Goal: Task Accomplishment & Management: Use online tool/utility

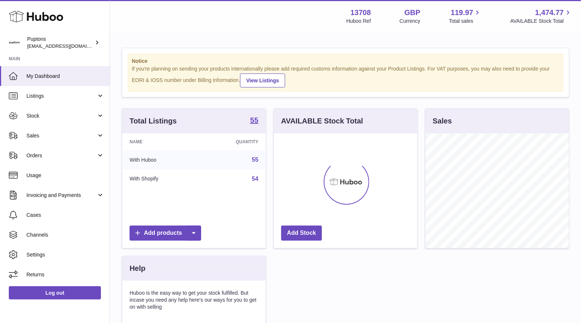
scroll to position [114, 144]
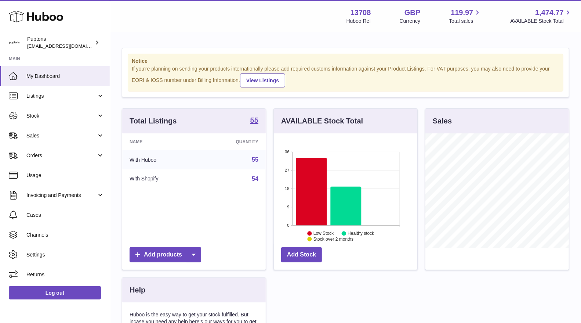
click at [35, 137] on span "Sales" at bounding box center [61, 135] width 70 height 7
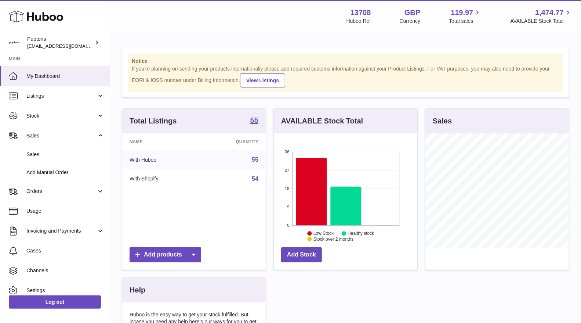
click at [37, 152] on span "Sales" at bounding box center [65, 154] width 78 height 7
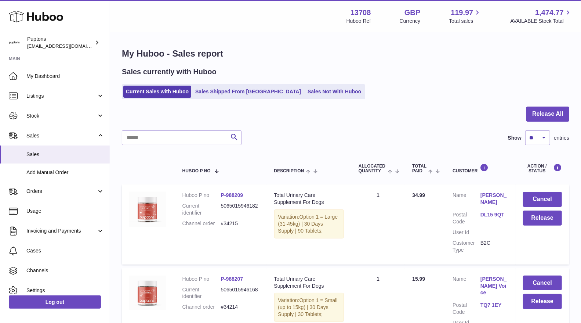
click at [305, 94] on link "Sales Not With Huboo" at bounding box center [334, 92] width 59 height 12
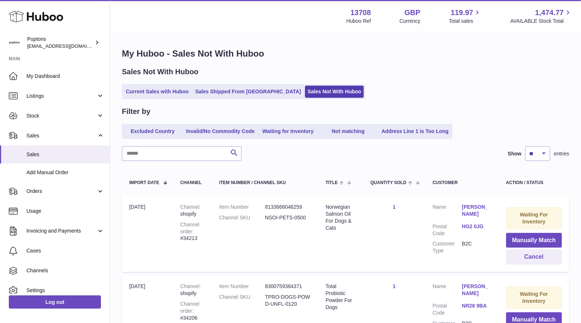
click at [161, 96] on link "Current Sales with Huboo" at bounding box center [157, 92] width 68 height 12
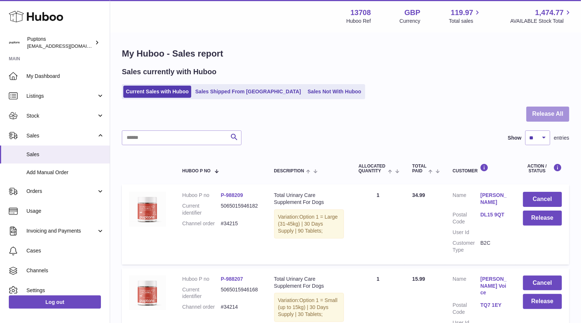
click at [535, 110] on button "Release All" at bounding box center [548, 114] width 43 height 15
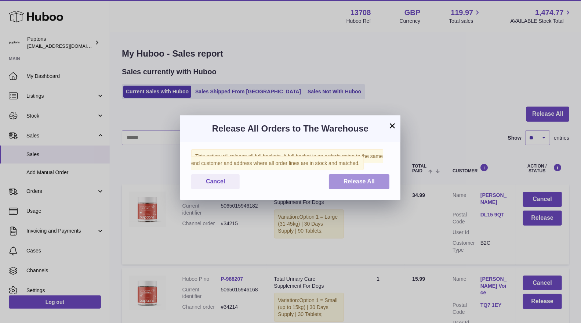
click at [373, 189] on button "Release All" at bounding box center [359, 181] width 61 height 15
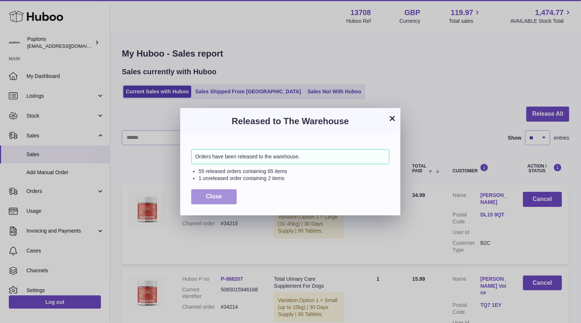
click at [223, 196] on button "Close" at bounding box center [214, 196] width 46 height 15
